Goal: Task Accomplishment & Management: Use online tool/utility

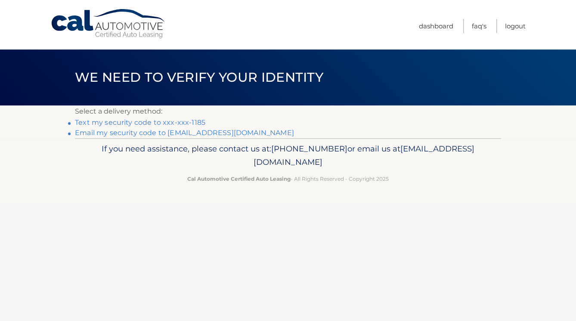
click at [194, 120] on link "Text my security code to xxx-xxx-1185" at bounding box center [140, 122] width 130 height 8
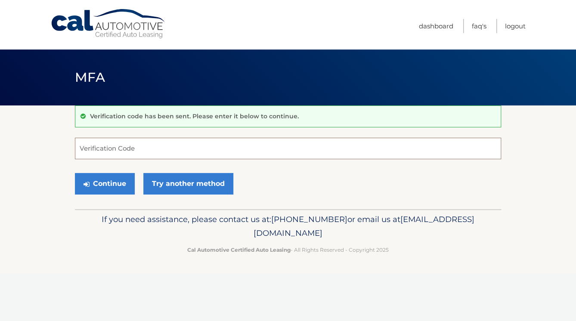
click at [161, 153] on input "Verification Code" at bounding box center [288, 149] width 426 height 22
type input "802660"
click at [102, 182] on button "Continue" at bounding box center [105, 184] width 60 height 22
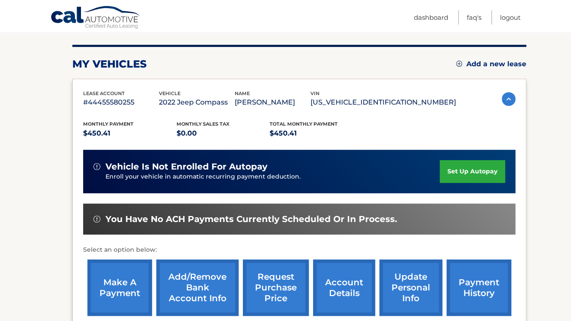
scroll to position [96, 0]
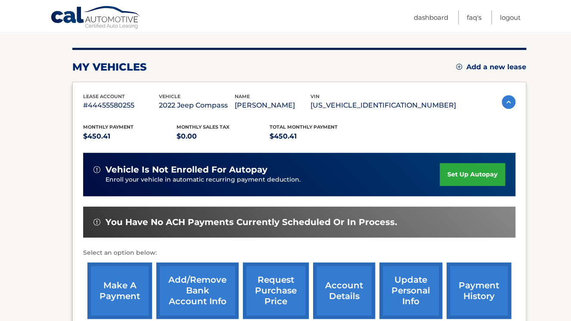
click at [127, 283] on link "make a payment" at bounding box center [119, 290] width 65 height 56
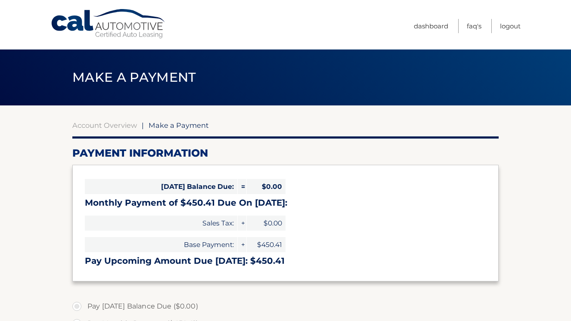
select select "NDFjMGQwZDYtMWU5Mi00OTFkLWJjYzQtNjMyOTMwZmY1YjJj"
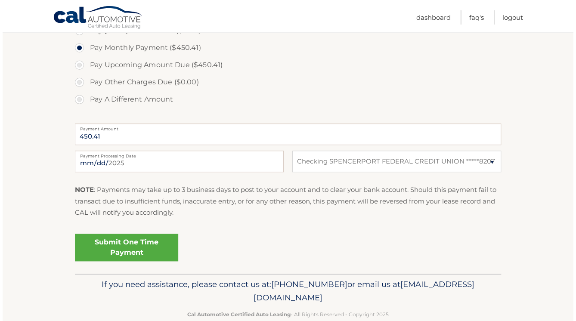
scroll to position [293, 0]
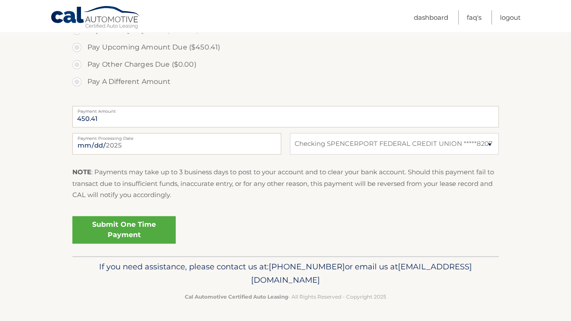
click at [144, 227] on link "Submit One Time Payment" at bounding box center [123, 230] width 103 height 28
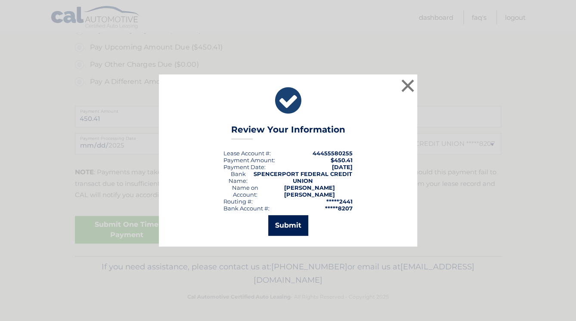
click at [291, 225] on button "Submit" at bounding box center [288, 225] width 40 height 21
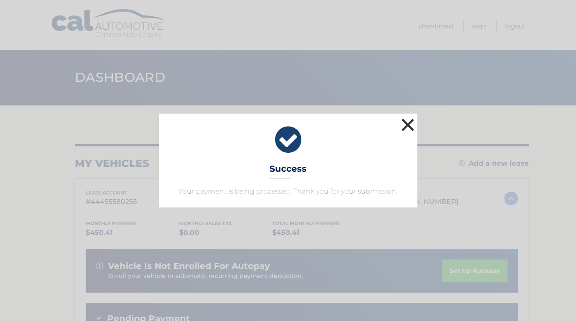
click at [405, 123] on button "×" at bounding box center [407, 124] width 17 height 17
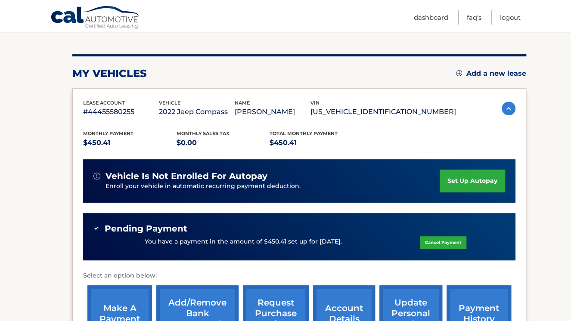
scroll to position [172, 0]
